Goal: Check status: Check status

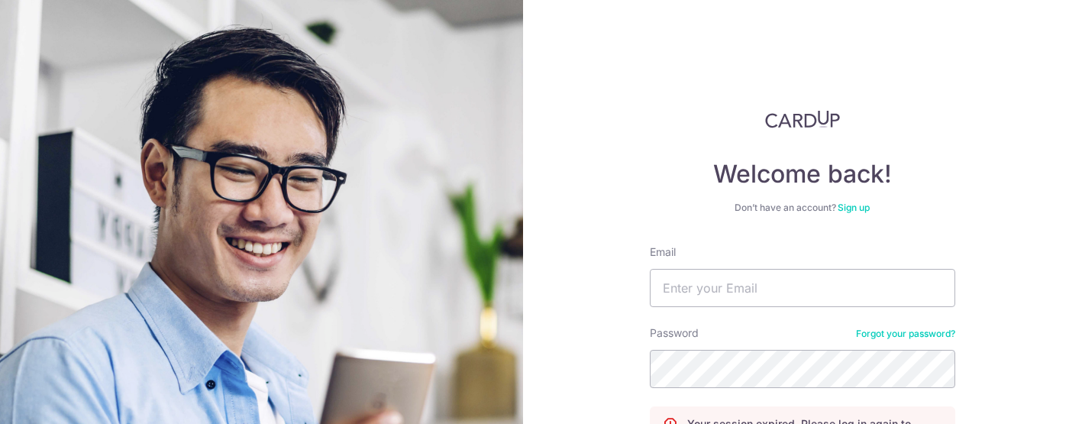
scroll to position [85, 0]
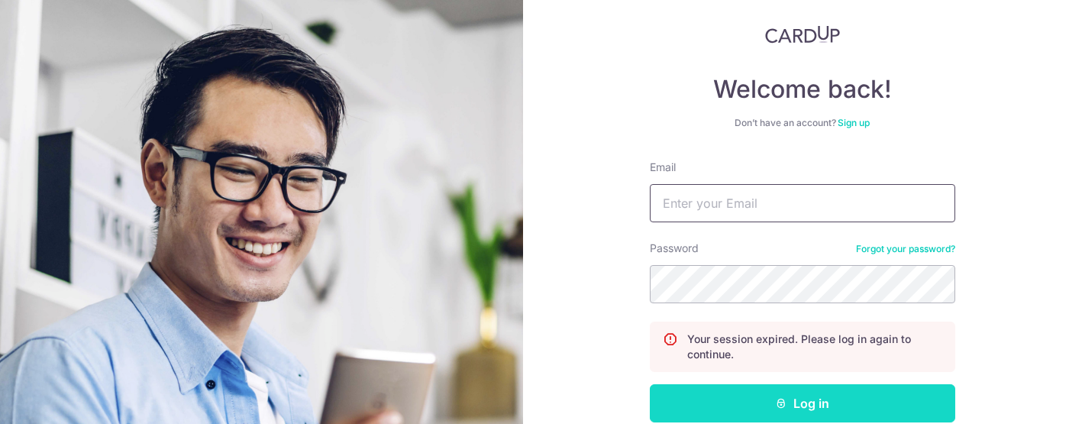
type input "[EMAIL_ADDRESS][DOMAIN_NAME]"
click at [801, 394] on button "Log in" at bounding box center [803, 403] width 306 height 38
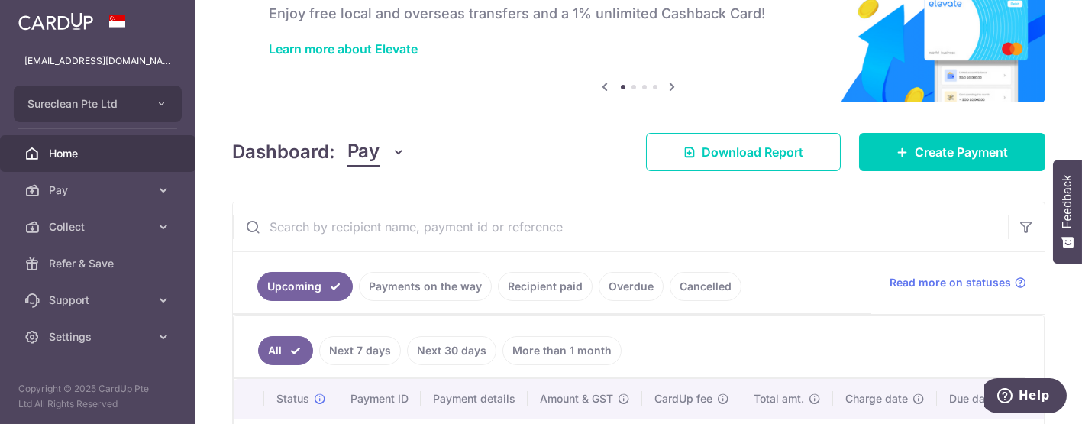
scroll to position [170, 0]
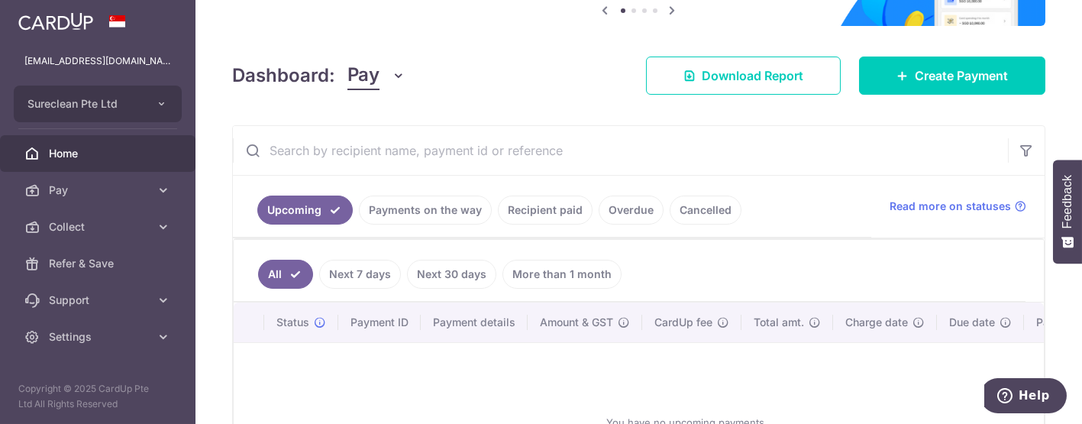
click at [467, 141] on input "text" at bounding box center [620, 150] width 775 height 49
type input "shupai"
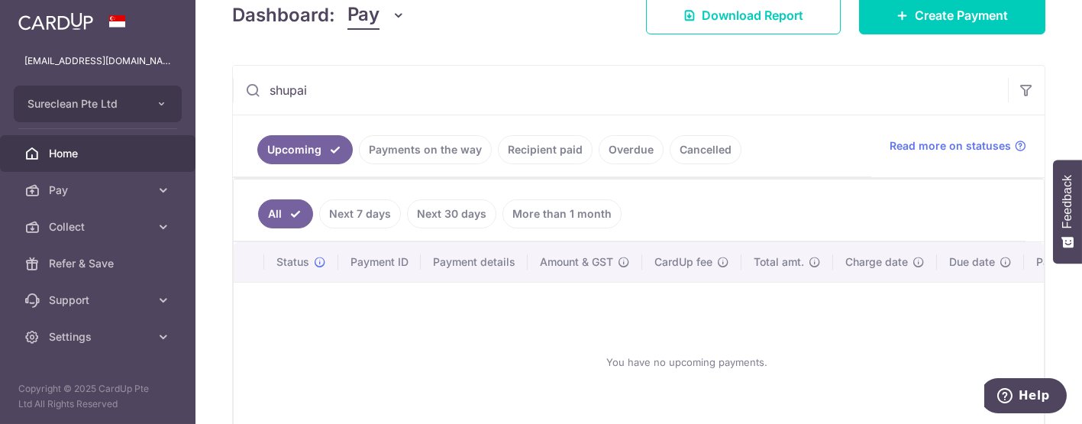
scroll to position [254, 0]
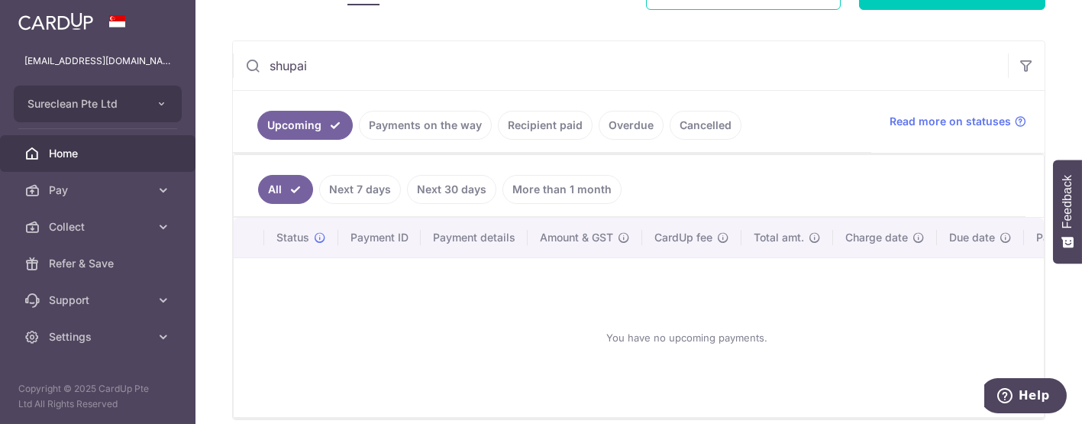
click at [441, 121] on link "Payments on the way" at bounding box center [425, 125] width 133 height 29
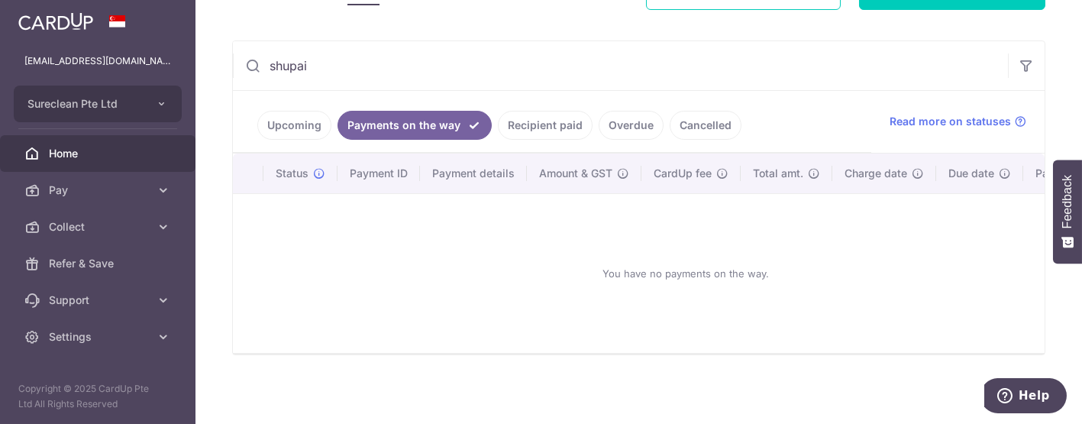
click at [375, 60] on input "shupai" at bounding box center [620, 65] width 775 height 49
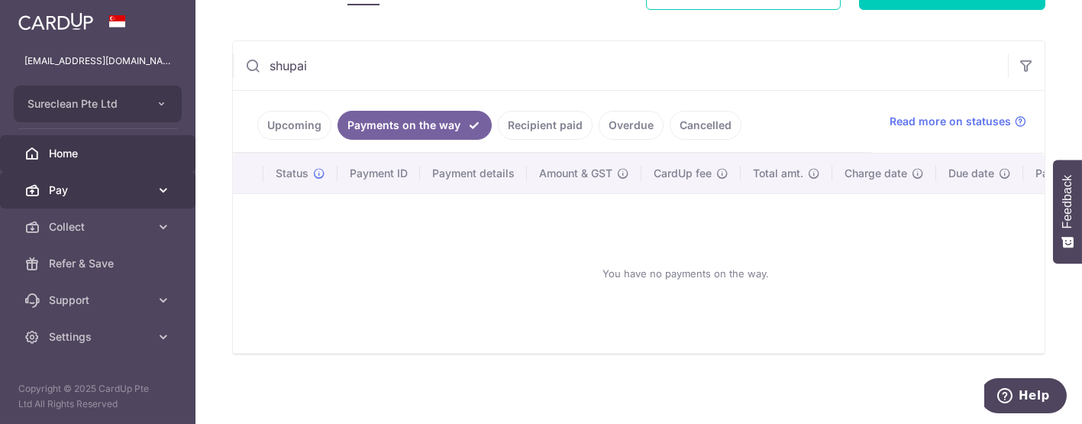
click at [163, 189] on icon at bounding box center [163, 190] width 15 height 15
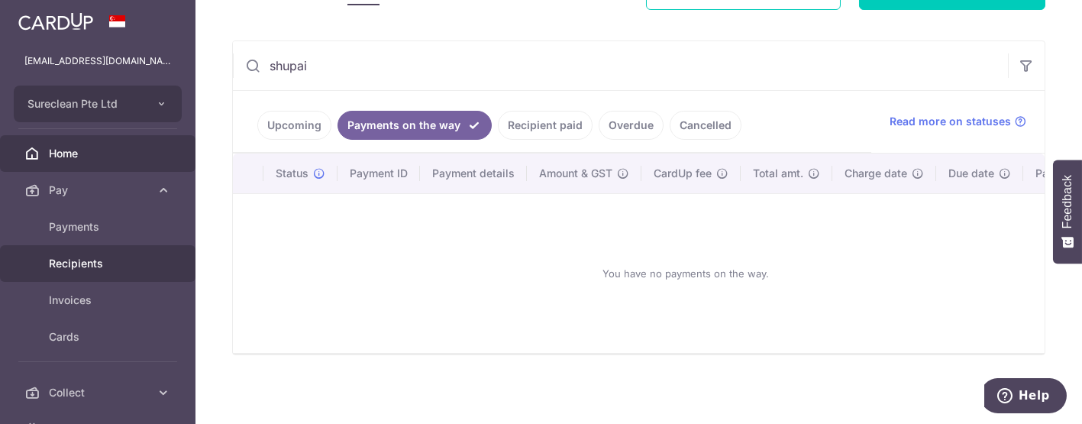
click at [96, 267] on span "Recipients" at bounding box center [99, 263] width 101 height 15
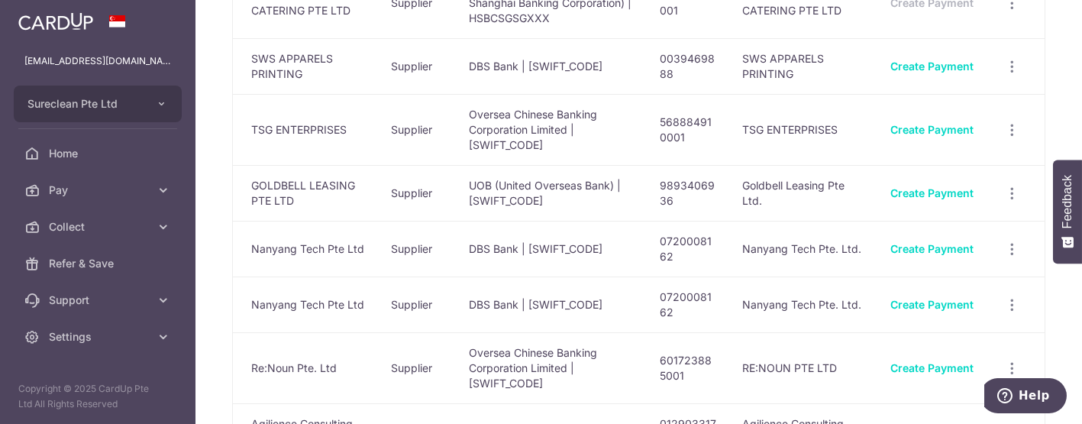
scroll to position [791, 0]
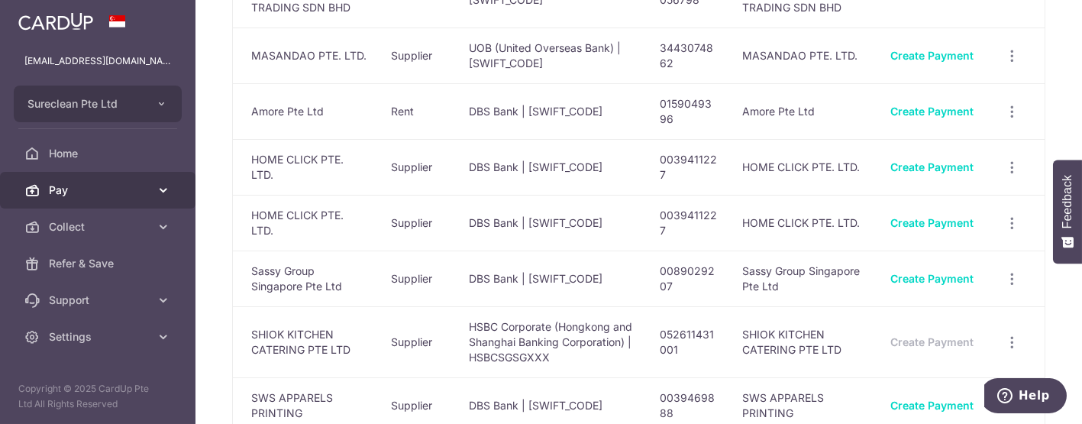
click at [84, 191] on span "Pay" at bounding box center [99, 190] width 101 height 15
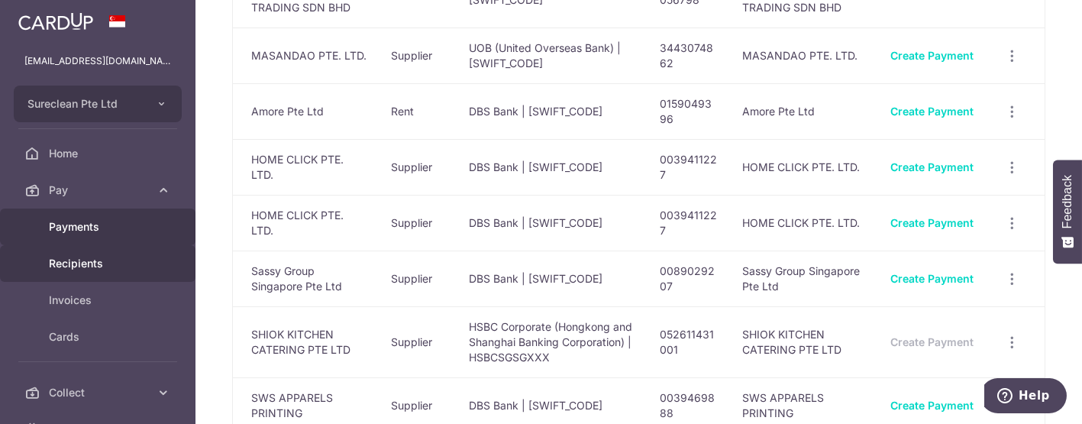
click at [76, 217] on link "Payments" at bounding box center [98, 227] width 196 height 37
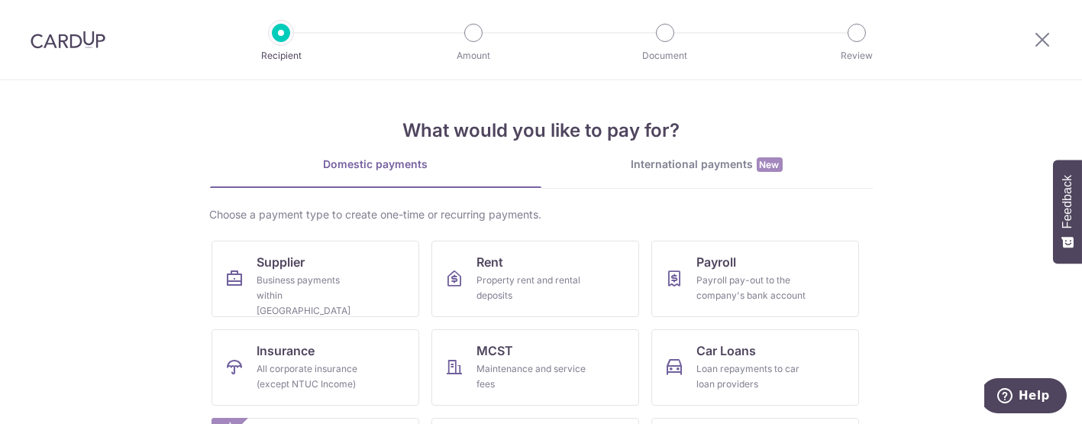
click at [70, 31] on img at bounding box center [68, 40] width 75 height 18
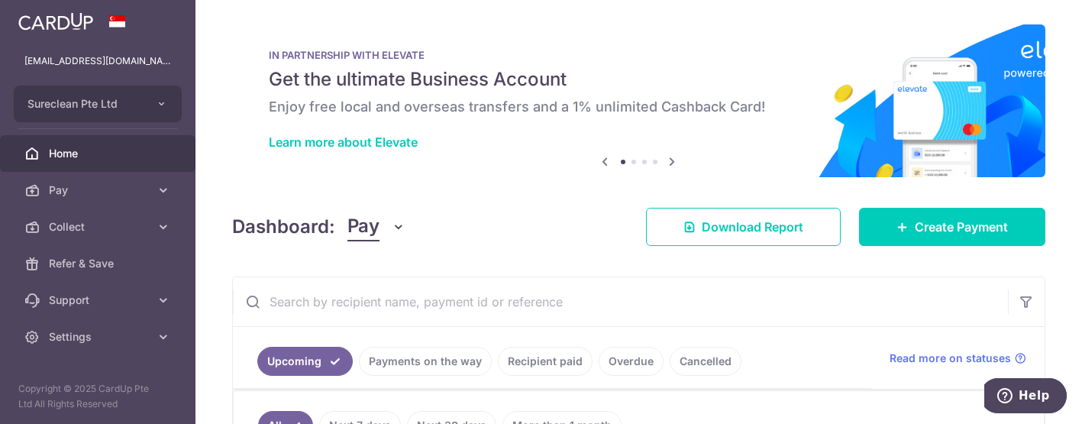
click at [370, 298] on input "text" at bounding box center [620, 301] width 775 height 49
type input "shupai"
click at [419, 348] on link "Payments on the way" at bounding box center [425, 361] width 133 height 29
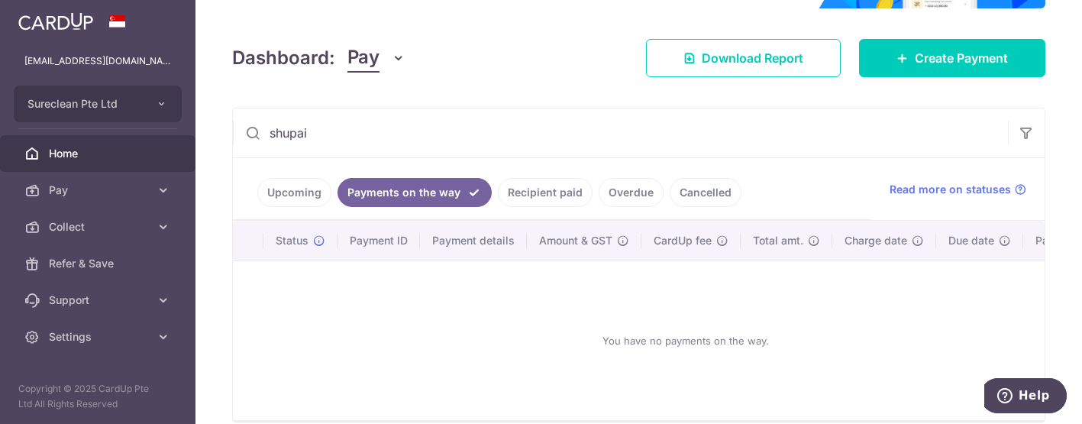
scroll to position [170, 0]
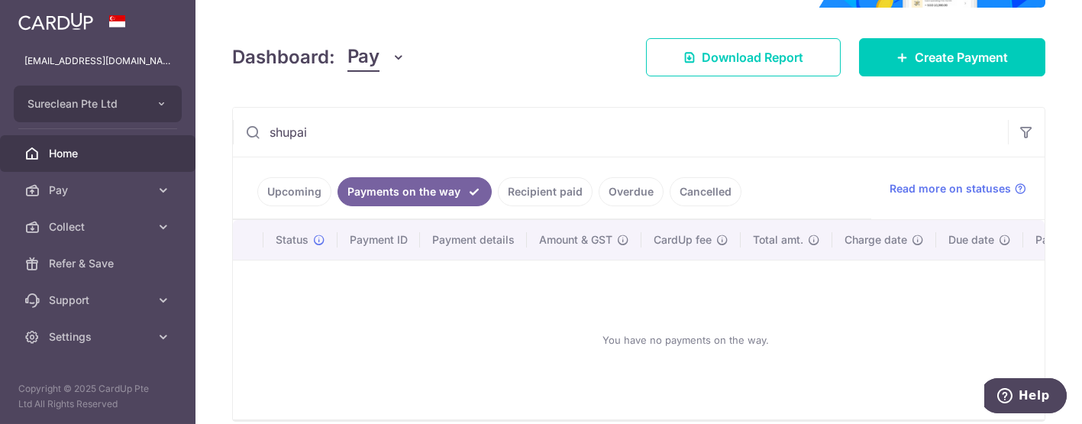
click at [532, 191] on link "Recipient paid" at bounding box center [545, 191] width 95 height 29
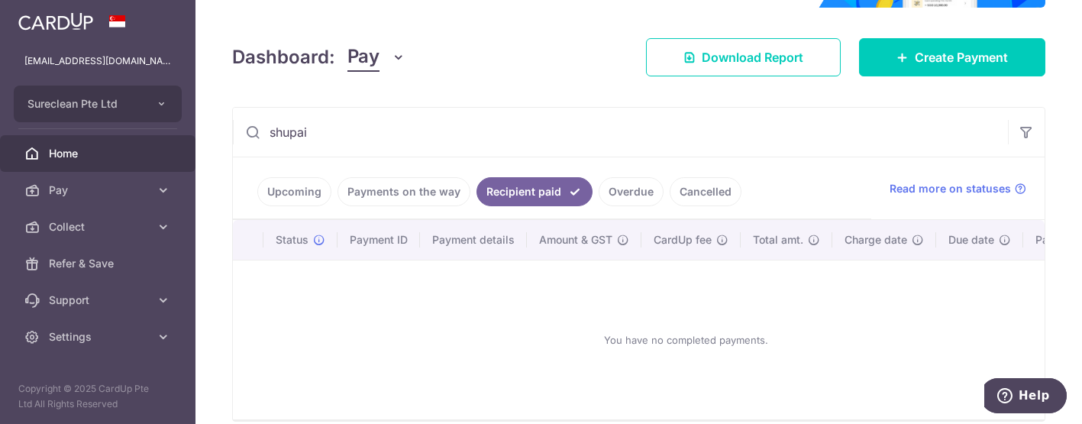
click at [418, 193] on link "Payments on the way" at bounding box center [404, 191] width 133 height 29
